Goal: Task Accomplishment & Management: Manage account settings

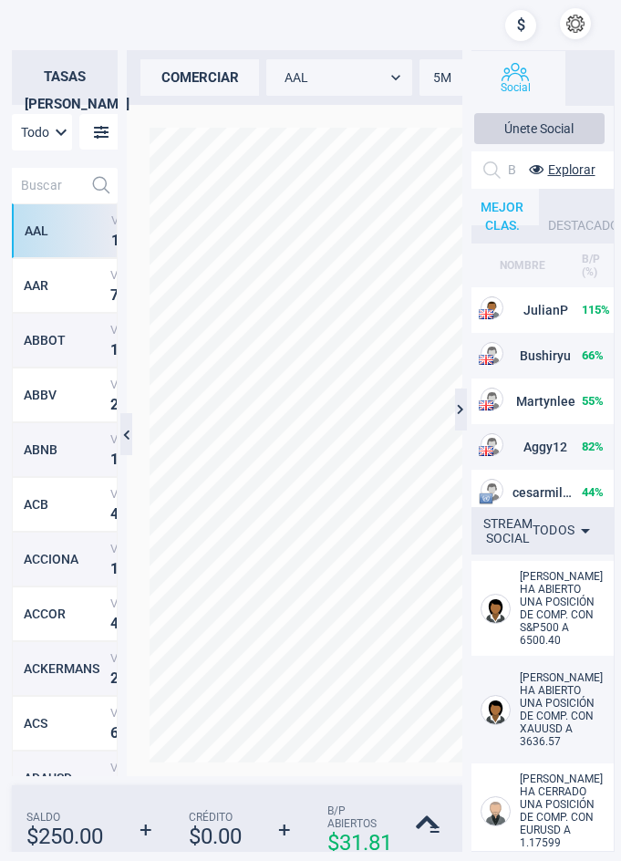
scroll to position [592, 89]
click at [461, 406] on icon at bounding box center [460, 409] width 7 height 12
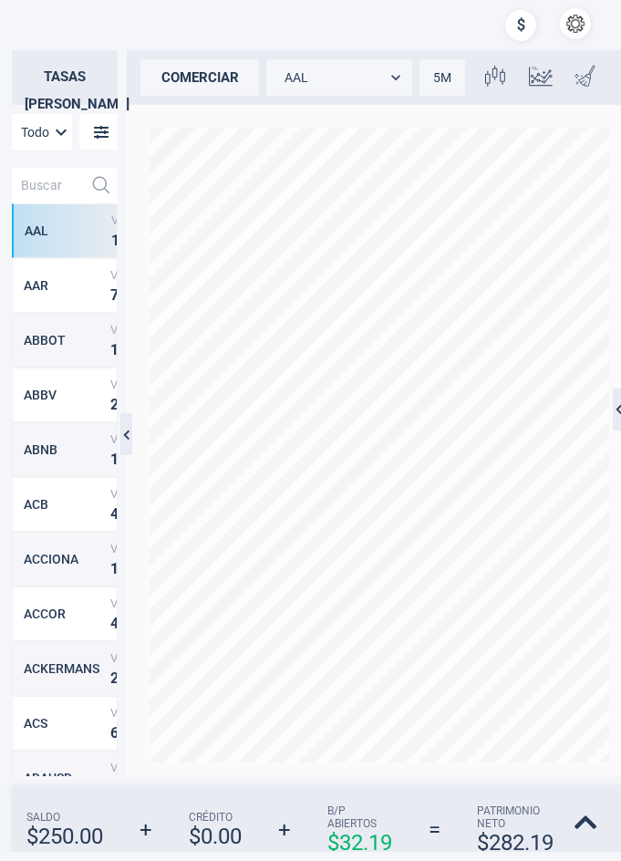
click at [616, 408] on icon at bounding box center [619, 409] width 7 height 12
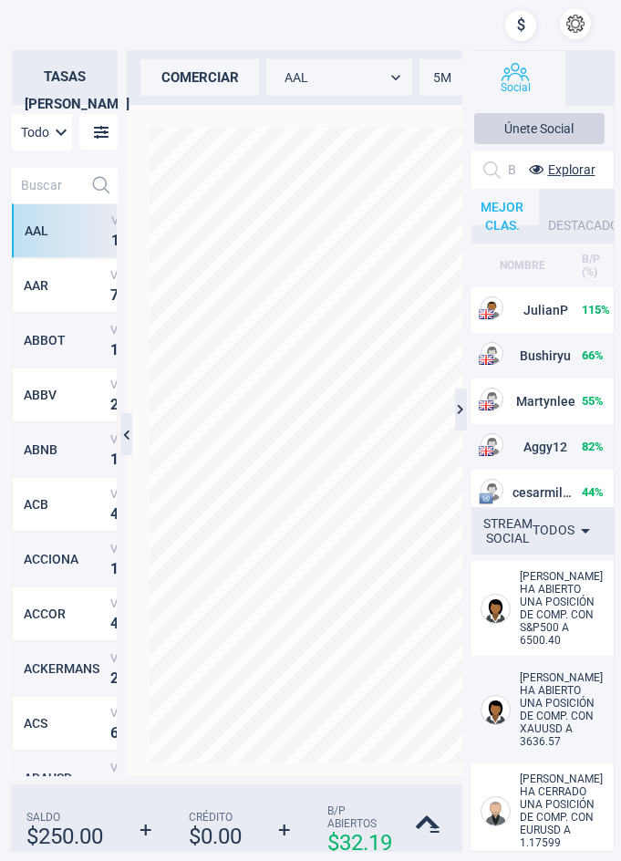
click at [459, 413] on icon at bounding box center [460, 409] width 7 height 12
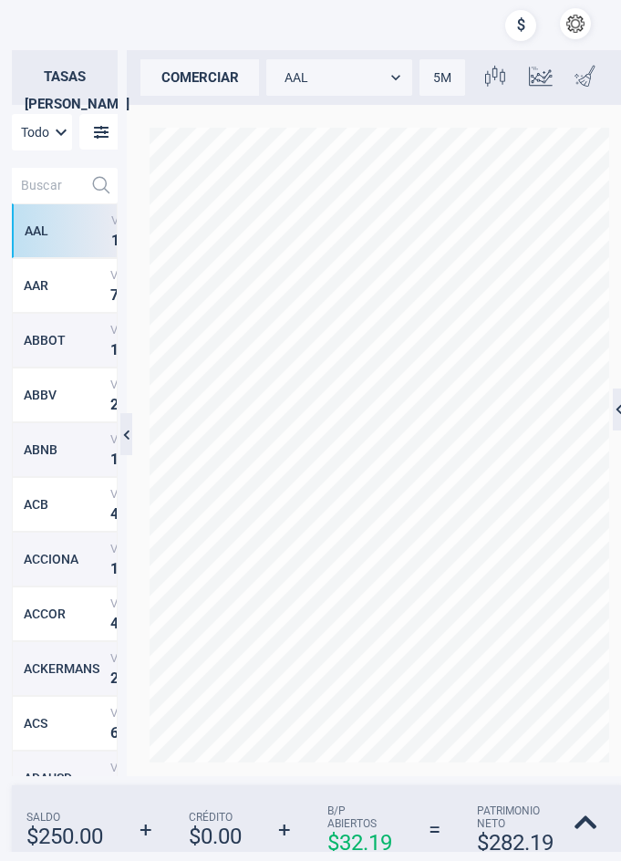
click at [126, 423] on div at bounding box center [126, 434] width 12 height 42
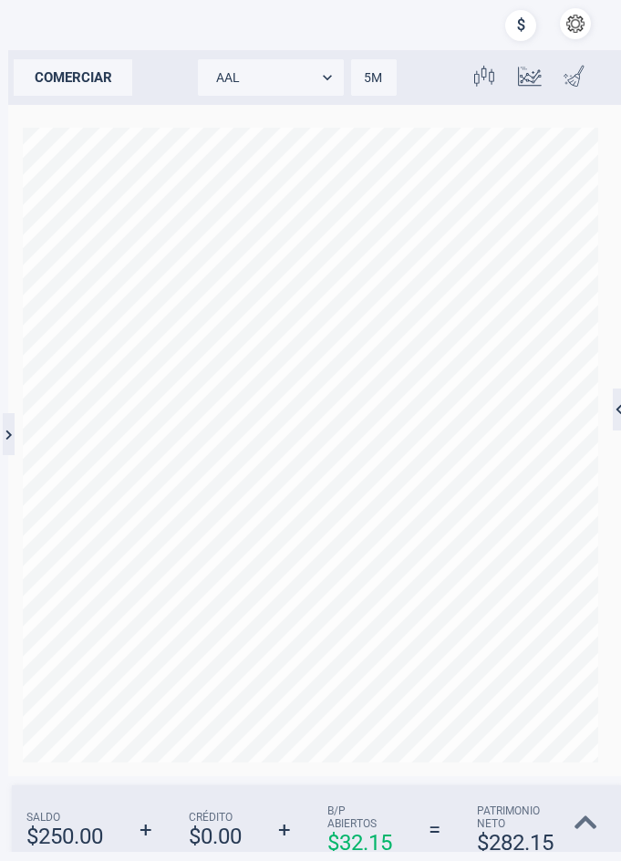
click at [590, 823] on icon at bounding box center [586, 823] width 23 height 26
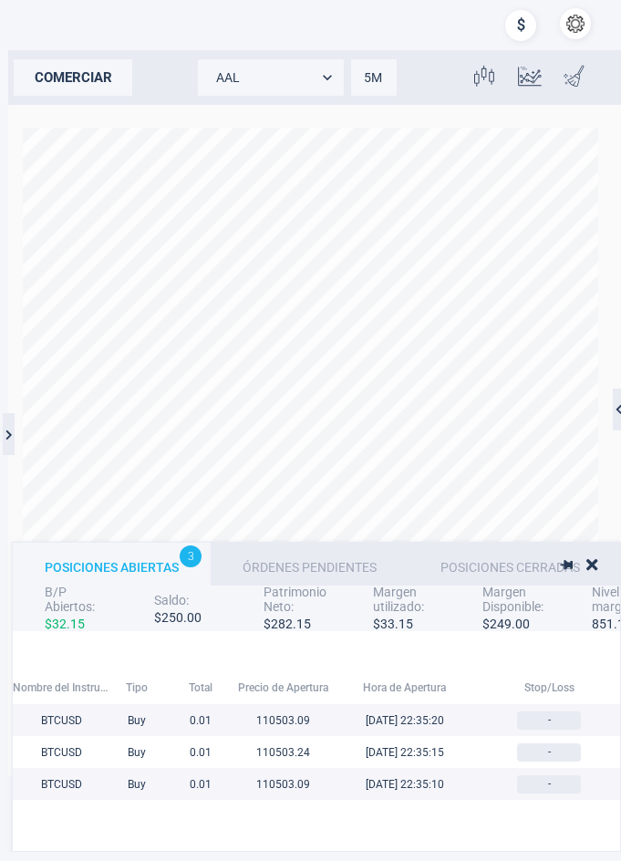
scroll to position [188, 1443]
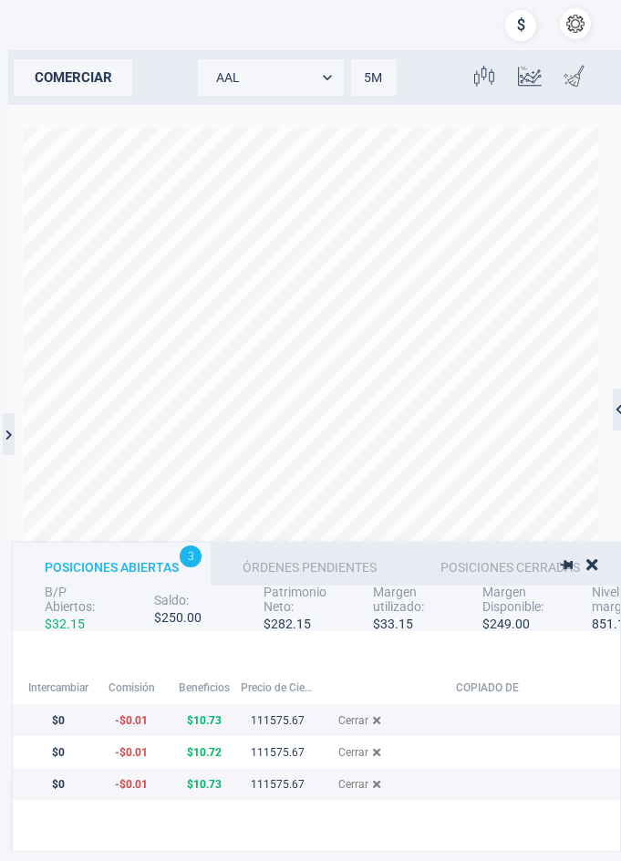
drag, startPoint x: 203, startPoint y: 823, endPoint x: 336, endPoint y: 823, distance: 133.1
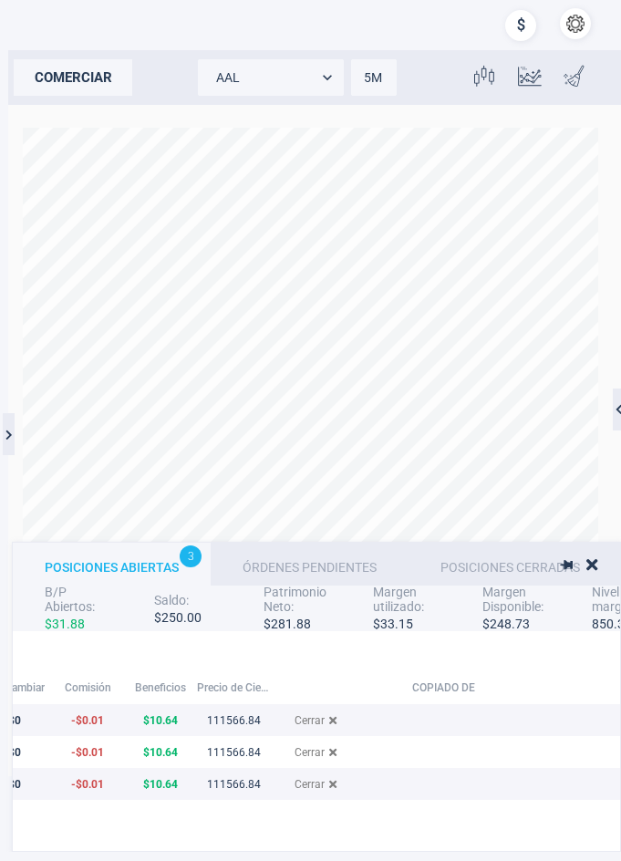
click at [332, 719] on icon "grid" at bounding box center [332, 720] width 7 height 11
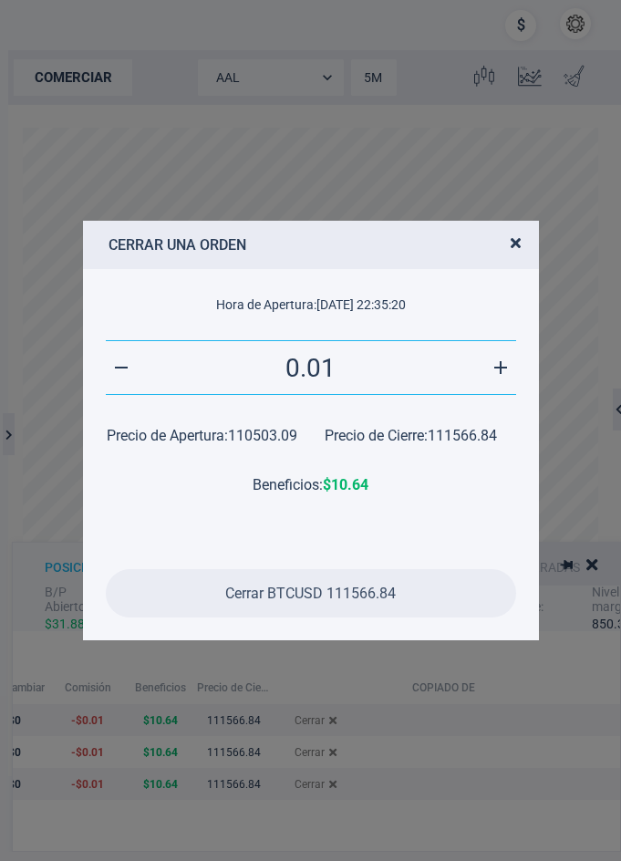
click at [292, 585] on span "Cerrar BTCUSD 111566.84" at bounding box center [310, 593] width 171 height 17
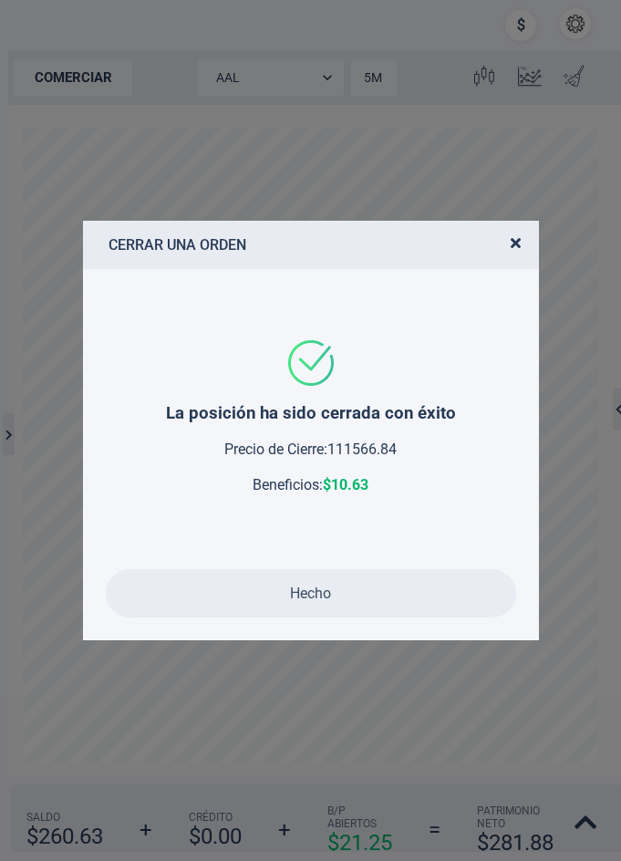
click at [377, 587] on button "Hecho" at bounding box center [311, 593] width 410 height 48
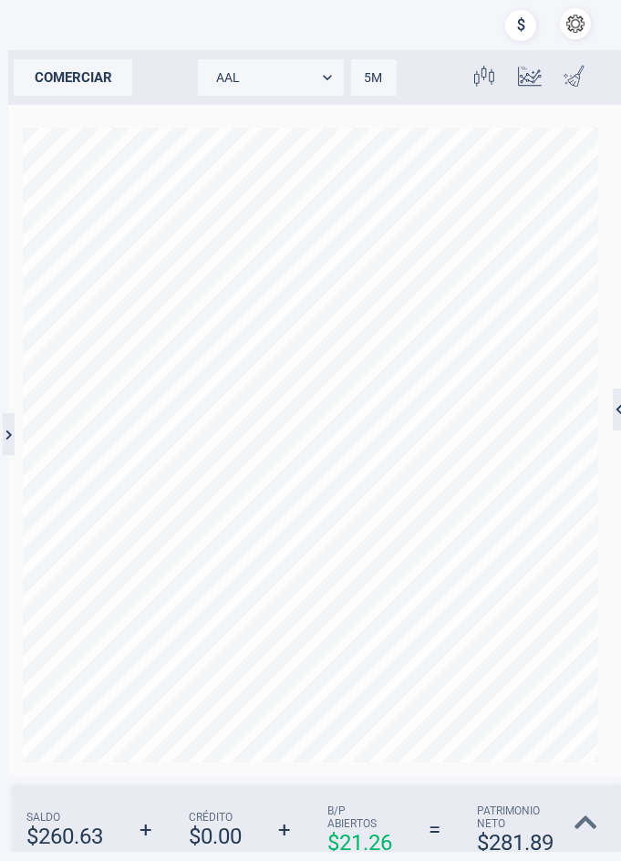
click at [589, 816] on icon at bounding box center [586, 823] width 23 height 26
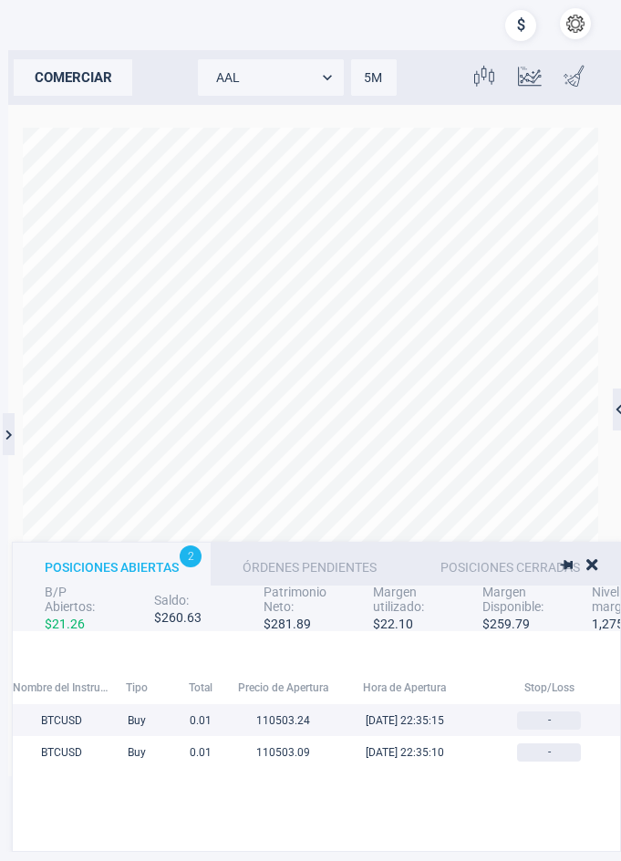
scroll to position [188, 1443]
drag, startPoint x: 293, startPoint y: 804, endPoint x: 359, endPoint y: 814, distance: 67.3
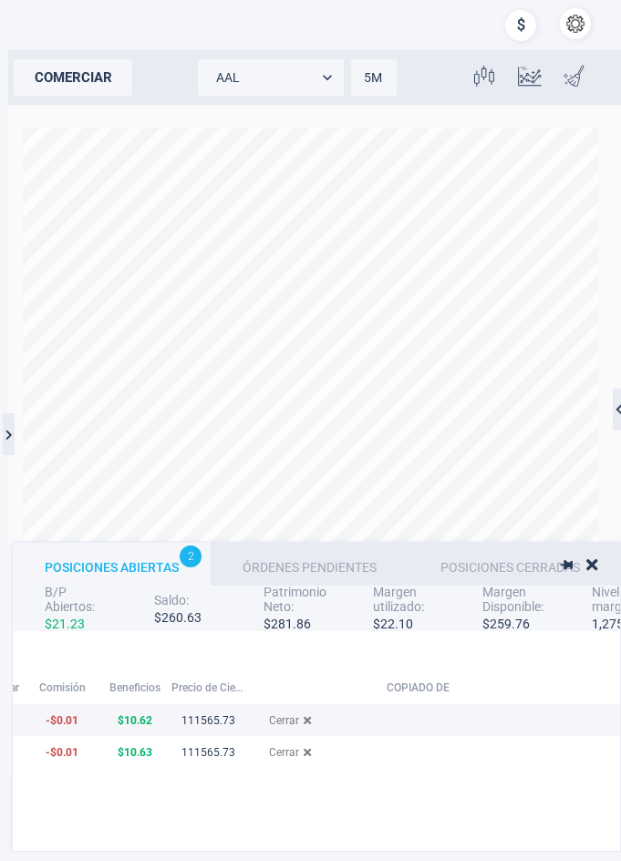
drag, startPoint x: 332, startPoint y: 802, endPoint x: 535, endPoint y: 798, distance: 203.4
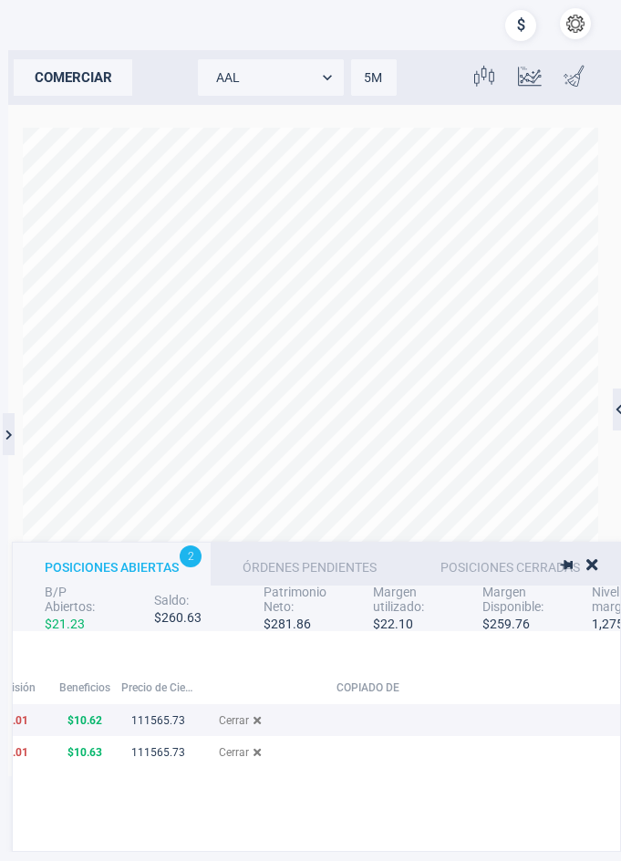
click at [258, 723] on icon "grid" at bounding box center [257, 720] width 7 height 11
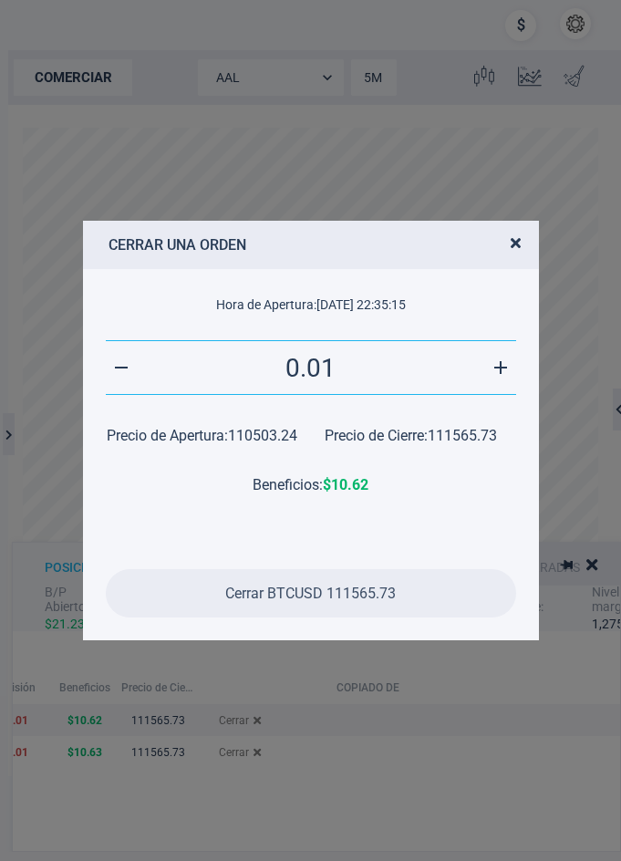
click at [334, 595] on span "Cerrar BTCUSD 111565.73" at bounding box center [310, 593] width 171 height 17
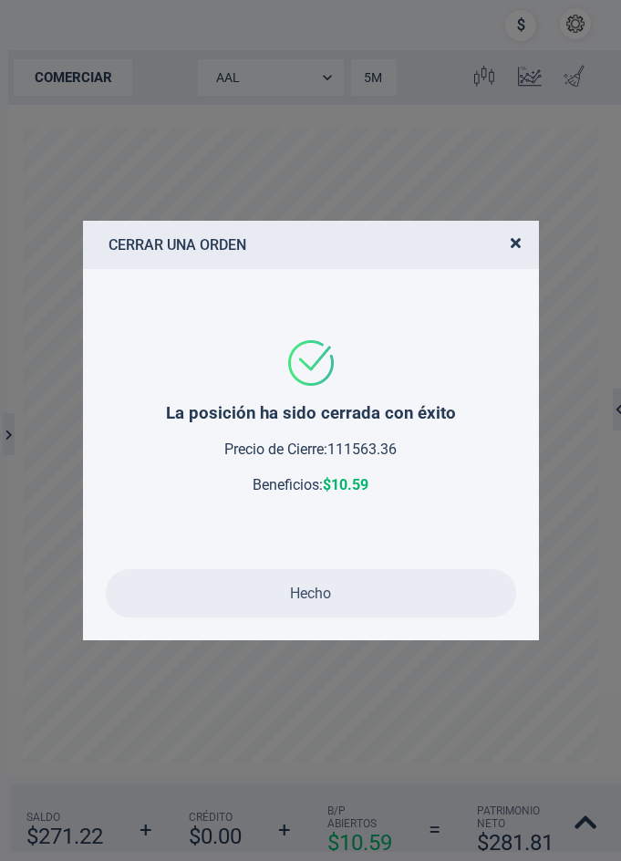
click at [335, 590] on button "Hecho" at bounding box center [311, 593] width 410 height 48
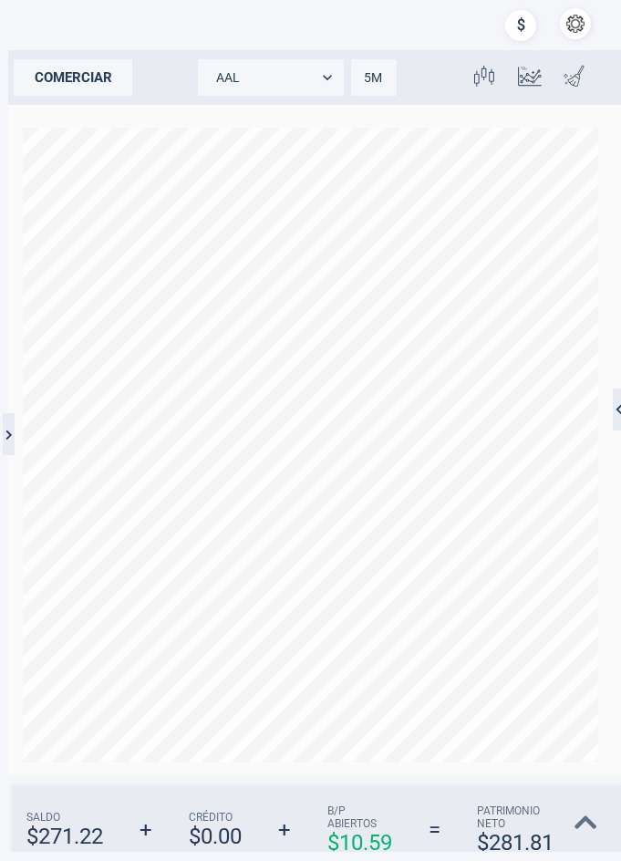
click at [595, 822] on icon at bounding box center [586, 823] width 23 height 26
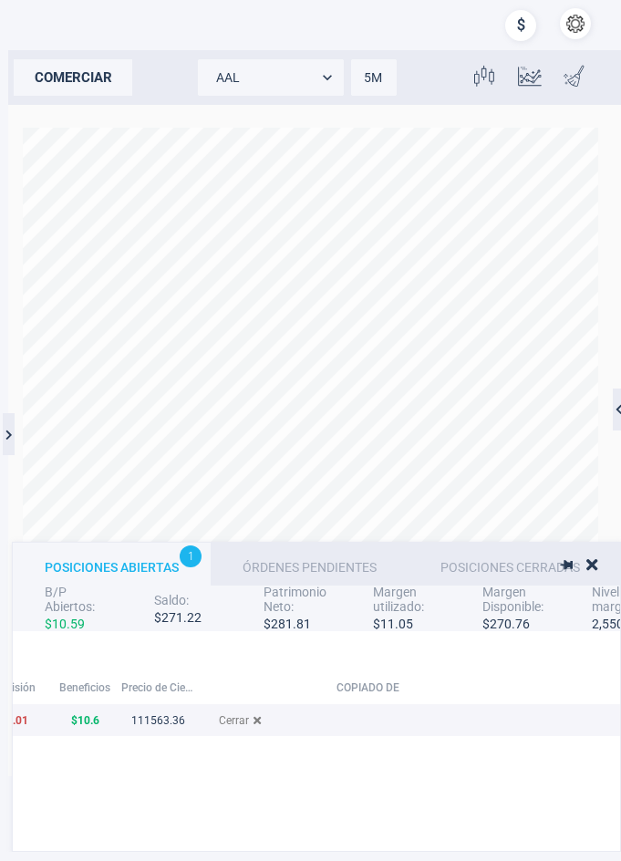
drag, startPoint x: 131, startPoint y: 750, endPoint x: 408, endPoint y: 748, distance: 276.3
click at [254, 720] on icon "grid" at bounding box center [257, 720] width 7 height 11
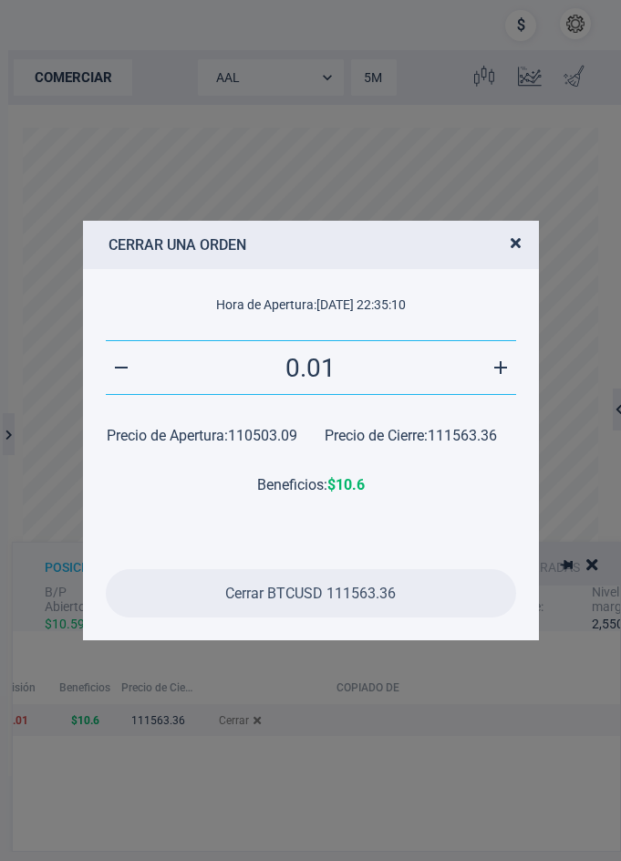
click at [340, 603] on button "Cerrar BTCUSD 111563.36" at bounding box center [311, 593] width 410 height 48
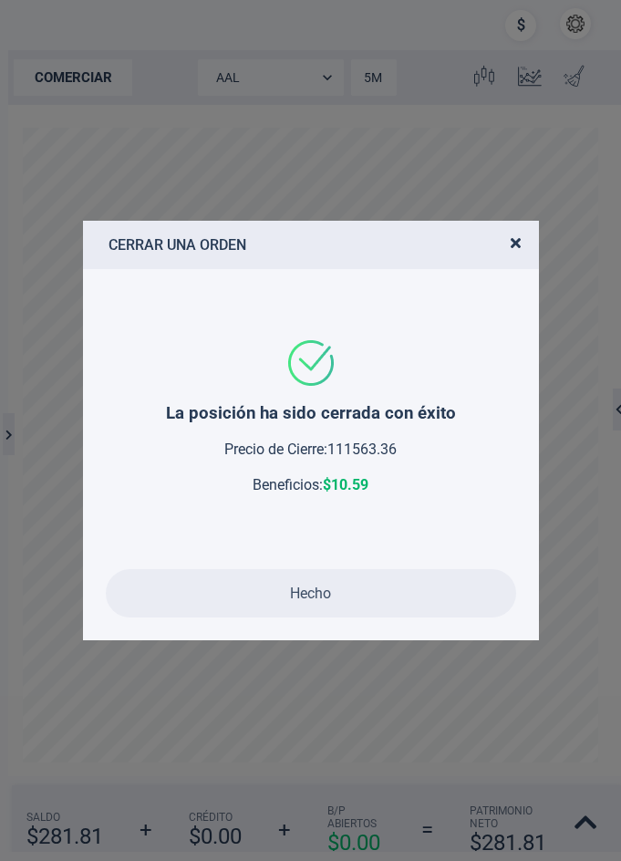
click at [334, 602] on button "Hecho" at bounding box center [311, 593] width 410 height 48
